Goal: Task Accomplishment & Management: Use online tool/utility

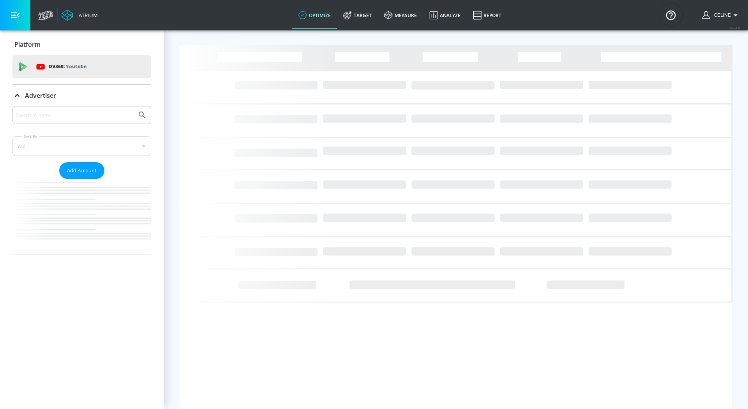
click at [107, 116] on input "Search by name" at bounding box center [75, 115] width 118 height 10
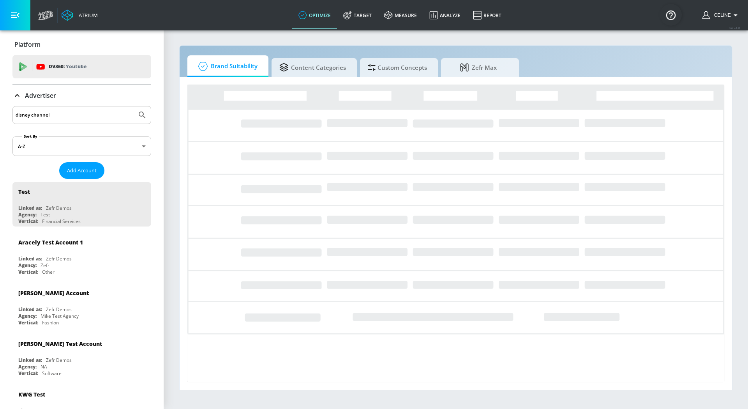
type input "disney channel"
click at [134, 106] on button "Submit Search" at bounding box center [142, 114] width 17 height 17
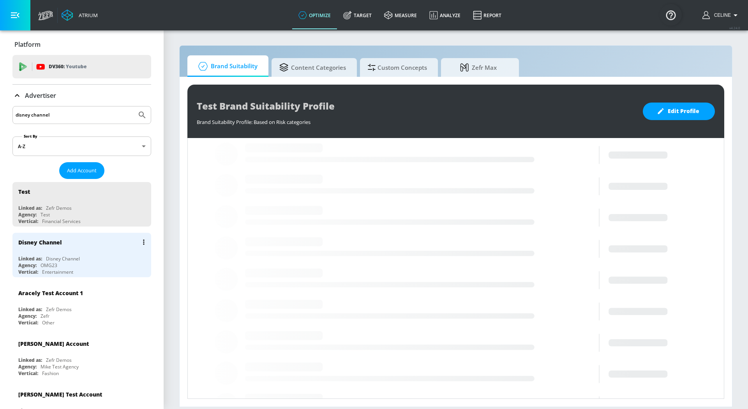
click at [83, 241] on div "Disney Channel" at bounding box center [83, 242] width 131 height 19
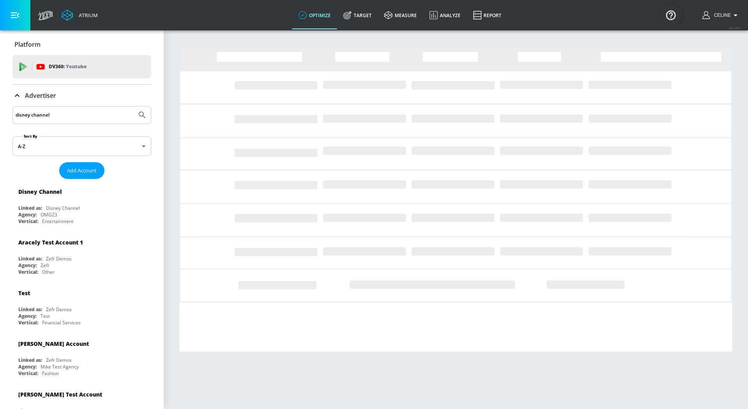
scroll to position [9, 0]
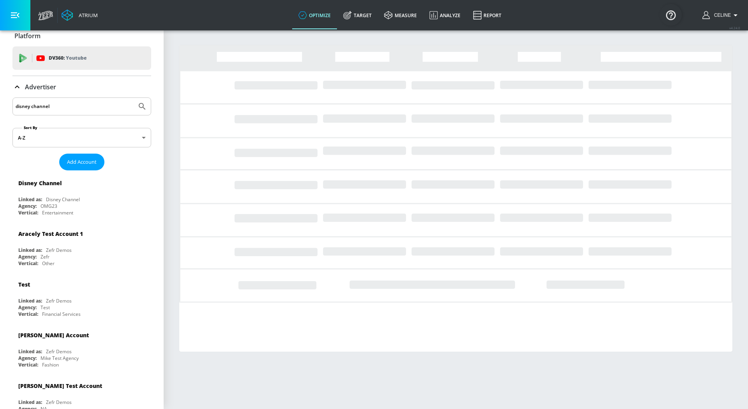
click at [14, 91] on icon at bounding box center [16, 86] width 9 height 9
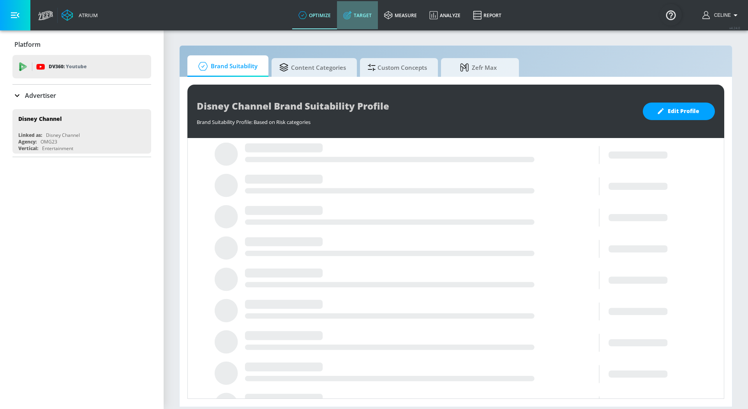
click at [358, 9] on link "Target" at bounding box center [357, 15] width 41 height 28
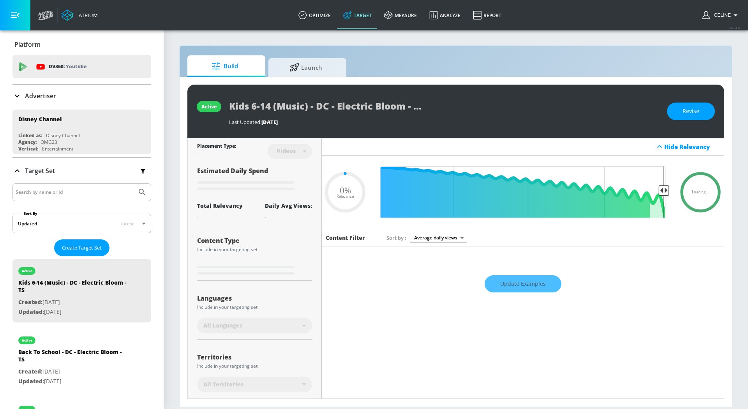
type input "0.05"
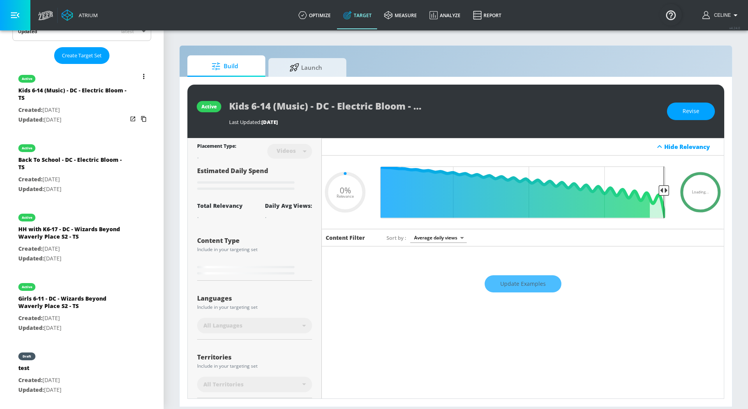
scroll to position [194, 0]
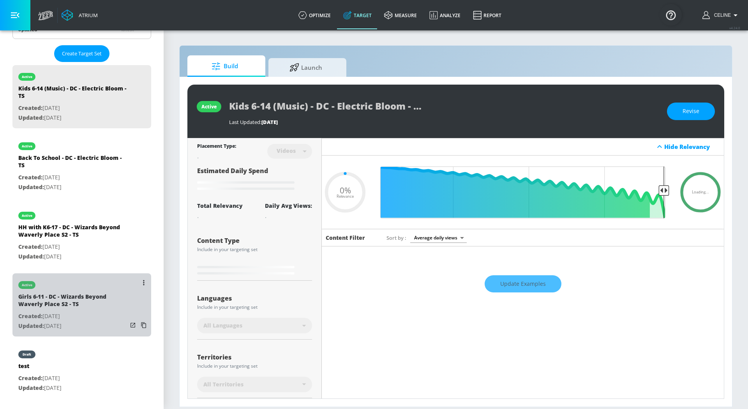
click at [83, 307] on div "Girls 6-11 - DC - Wizards Beyond Waverly Place S2 - TS" at bounding box center [72, 302] width 109 height 19
type input "Girls 6-11 - DC - Wizards Beyond Waverly Place S2 - TS"
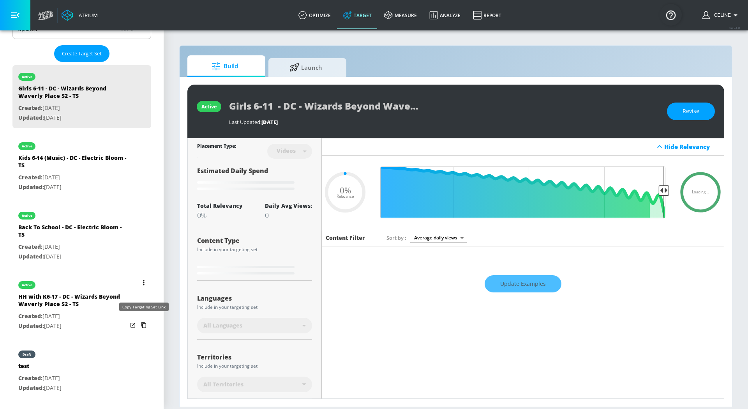
click at [145, 321] on icon "list of Target Set" at bounding box center [144, 325] width 12 height 12
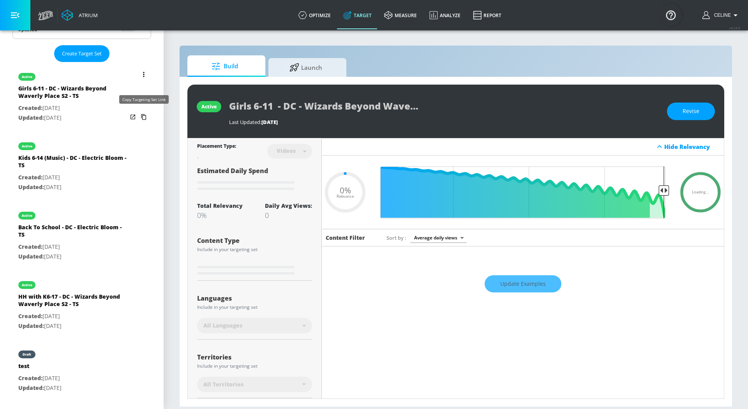
click at [143, 117] on icon "list of Target Set" at bounding box center [143, 117] width 5 height 6
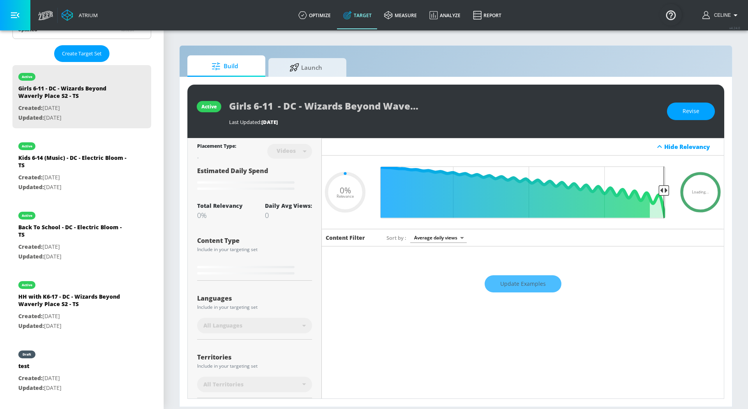
type input "0.7"
